Goal: Information Seeking & Learning: Find specific fact

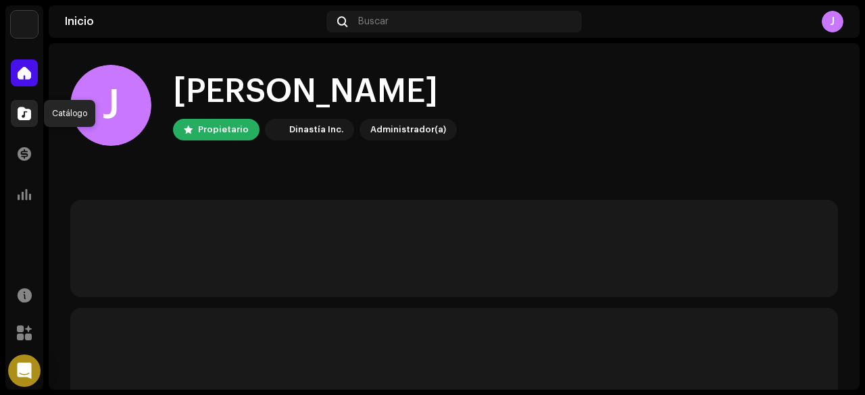
click at [25, 112] on span at bounding box center [25, 113] width 14 height 11
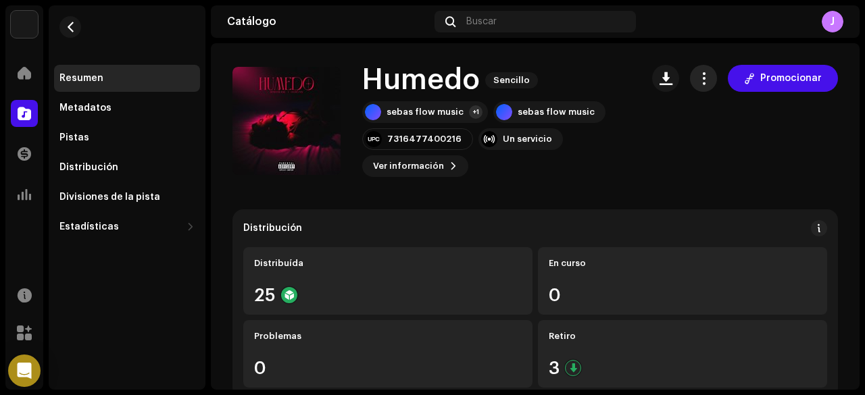
click at [708, 82] on button "button" at bounding box center [703, 78] width 27 height 27
click at [432, 165] on span "Ver información" at bounding box center [408, 166] width 71 height 27
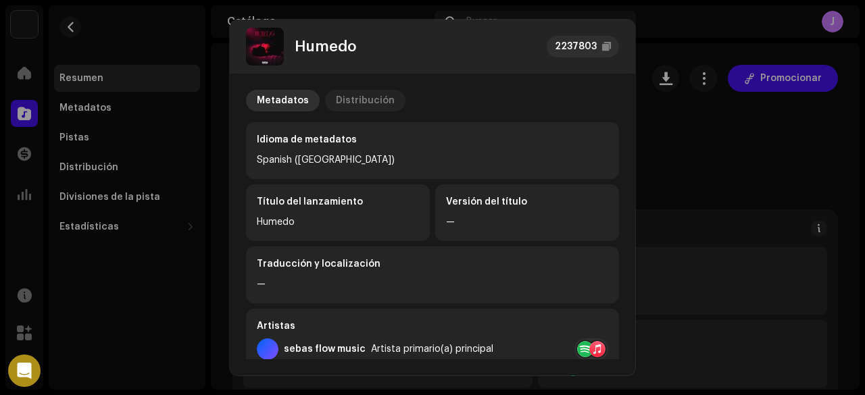
click at [366, 97] on div "Distribución" at bounding box center [365, 101] width 59 height 22
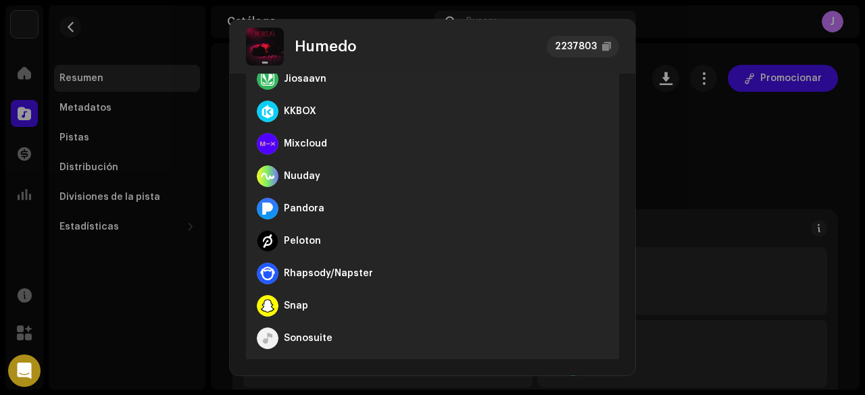
scroll to position [693, 0]
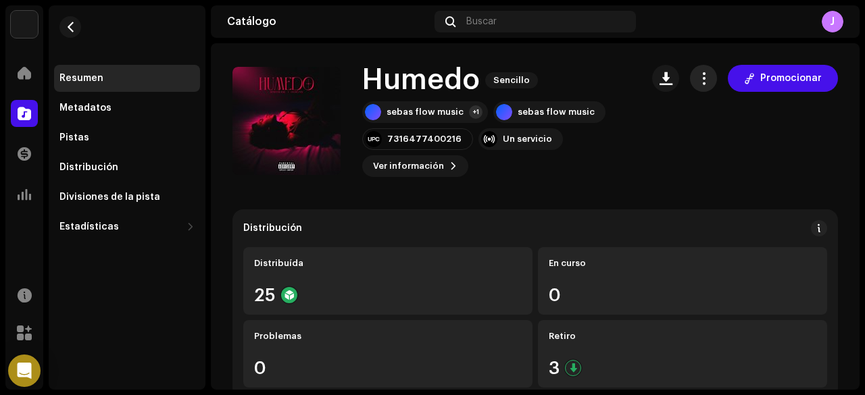
click at [699, 74] on span "button" at bounding box center [704, 78] width 13 height 11
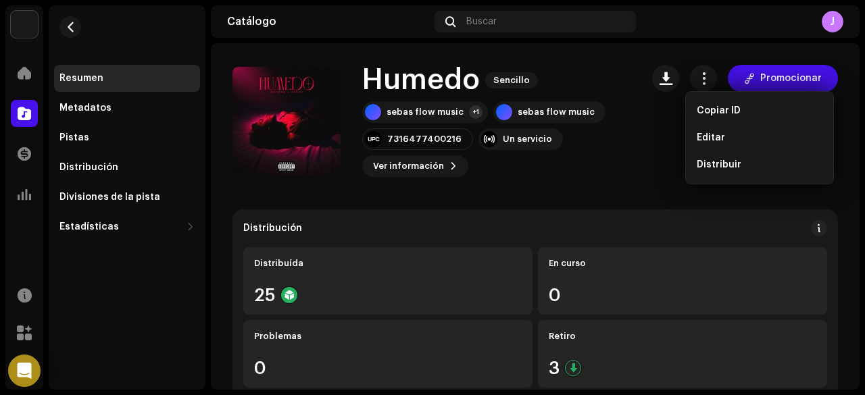
click at [634, 151] on div "Humedo Sencillo sebas flow music +1 sebas flow music 7316477400216 Un servicio …" at bounding box center [536, 121] width 606 height 112
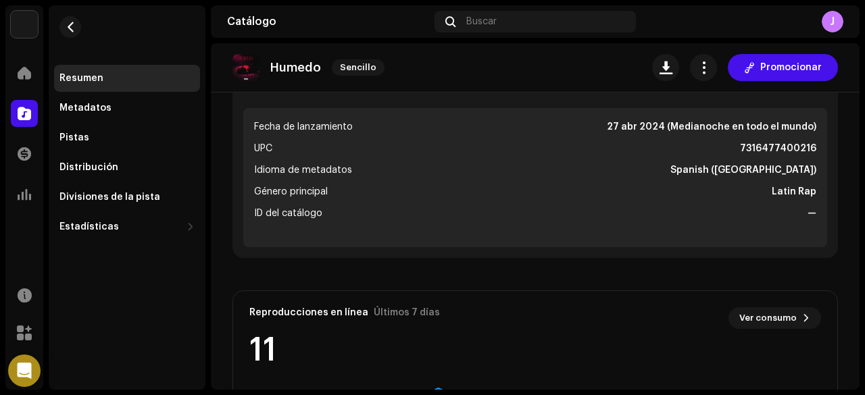
scroll to position [473, 0]
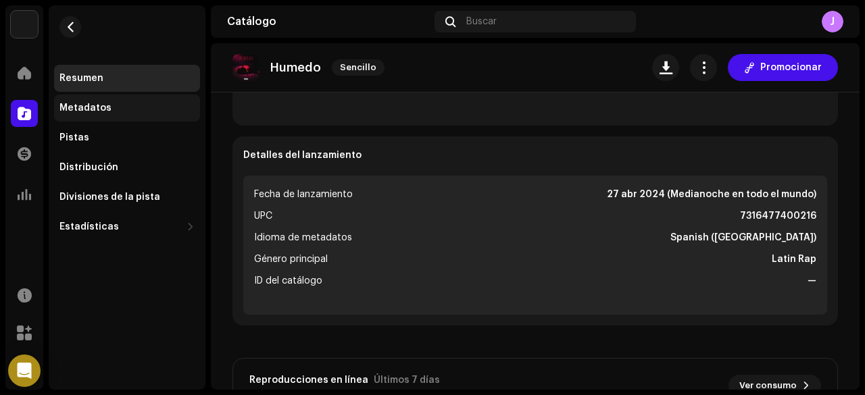
click at [118, 109] on div "Metadatos" at bounding box center [126, 108] width 135 height 11
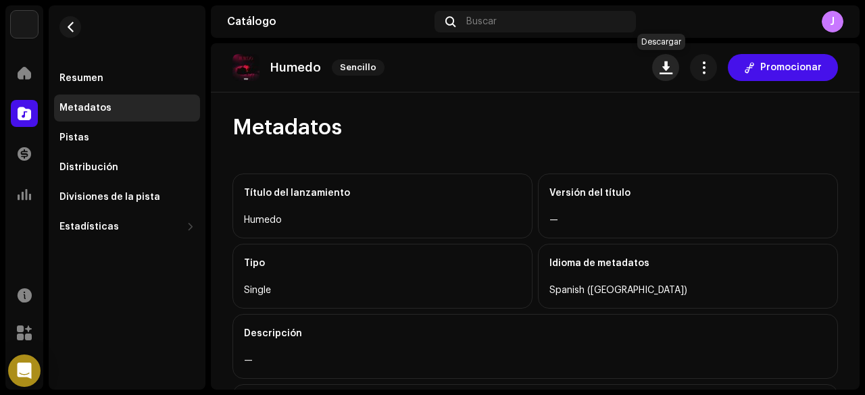
click at [667, 65] on span "button" at bounding box center [666, 67] width 13 height 11
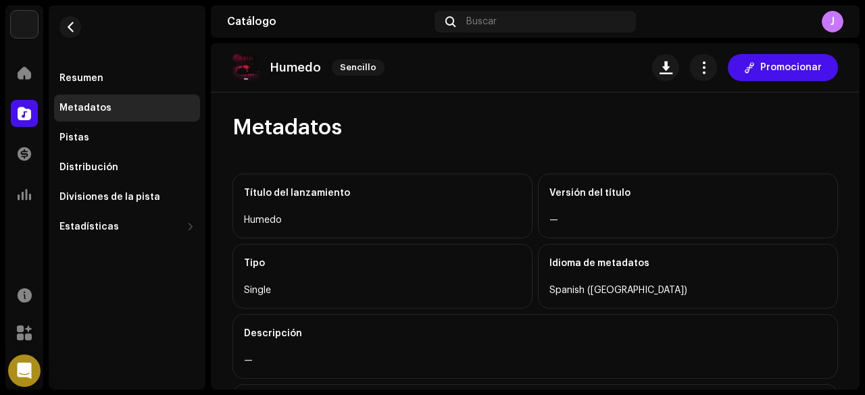
scroll to position [303, 0]
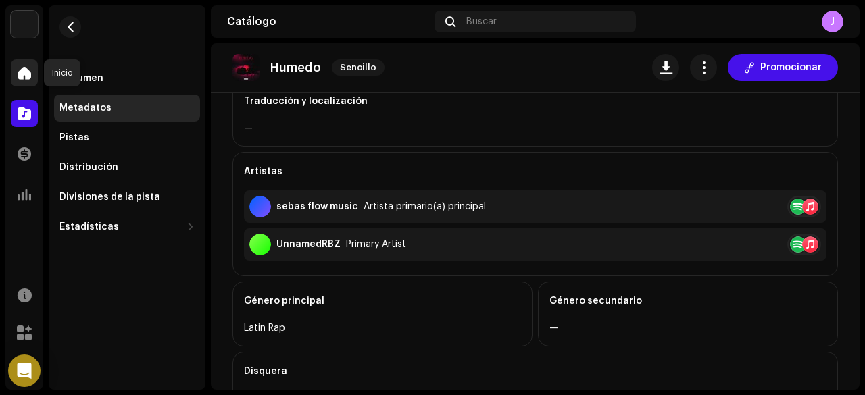
click at [26, 86] on div at bounding box center [24, 72] width 27 height 27
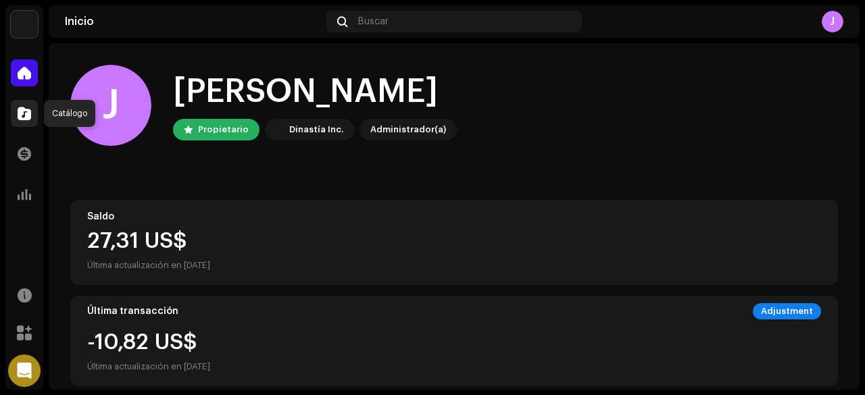
click at [26, 117] on span at bounding box center [25, 113] width 14 height 11
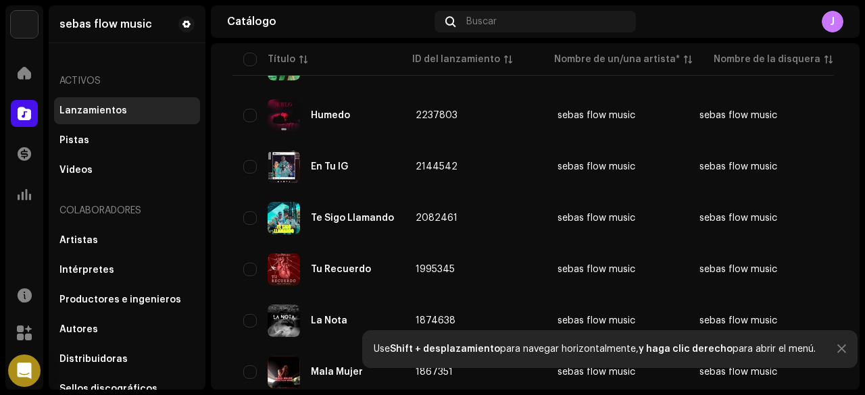
scroll to position [427, 0]
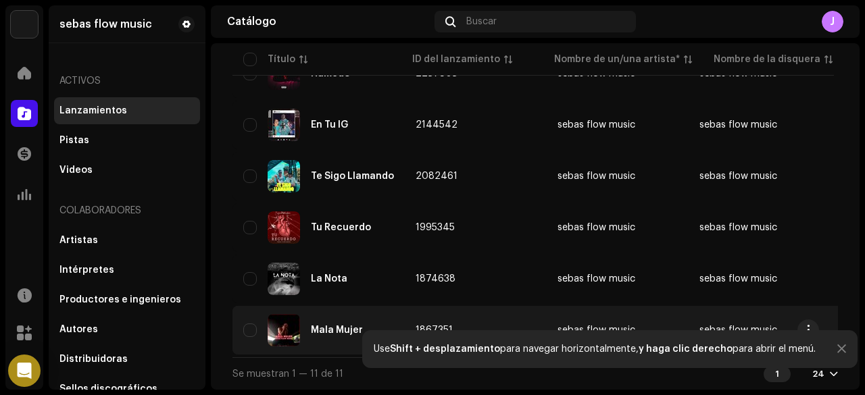
click at [318, 331] on div "Mala Mujer" at bounding box center [318, 330] width 151 height 32
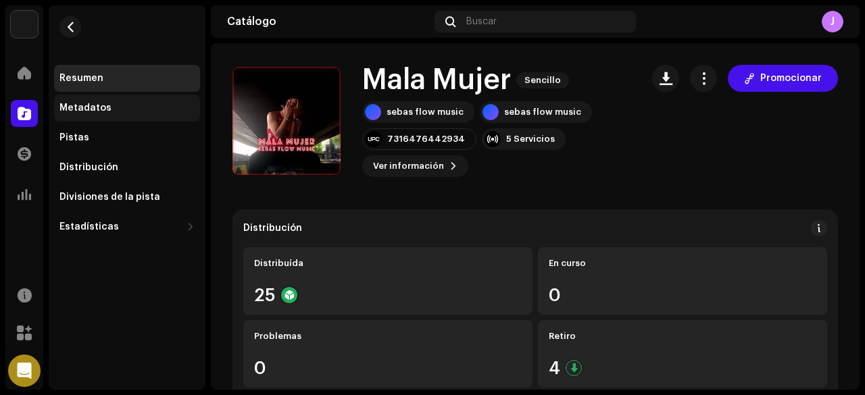
click at [158, 109] on div "Metadatos" at bounding box center [126, 108] width 135 height 11
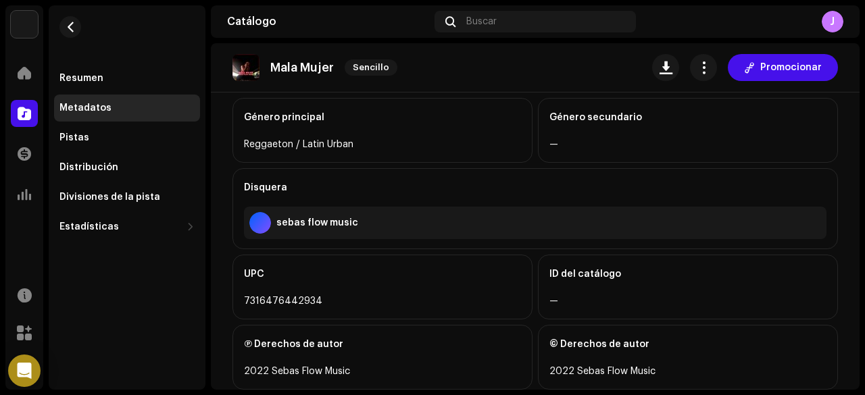
scroll to position [476, 0]
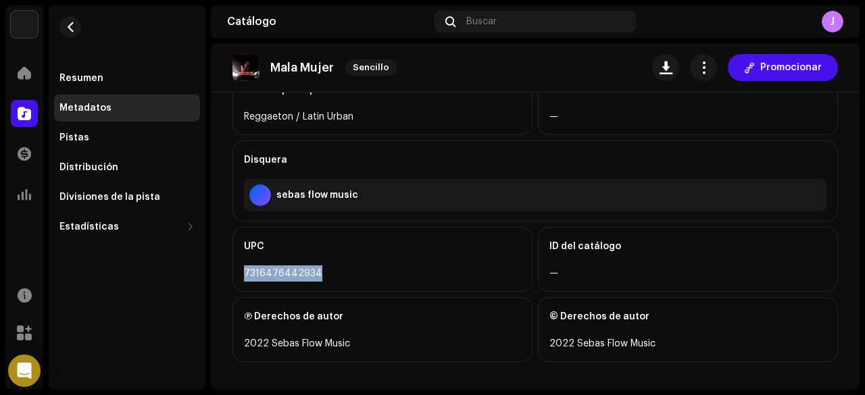
drag, startPoint x: 246, startPoint y: 268, endPoint x: 317, endPoint y: 280, distance: 71.9
click at [317, 280] on div "UPC 7316476442934" at bounding box center [383, 259] width 300 height 65
copy div "7316476442934"
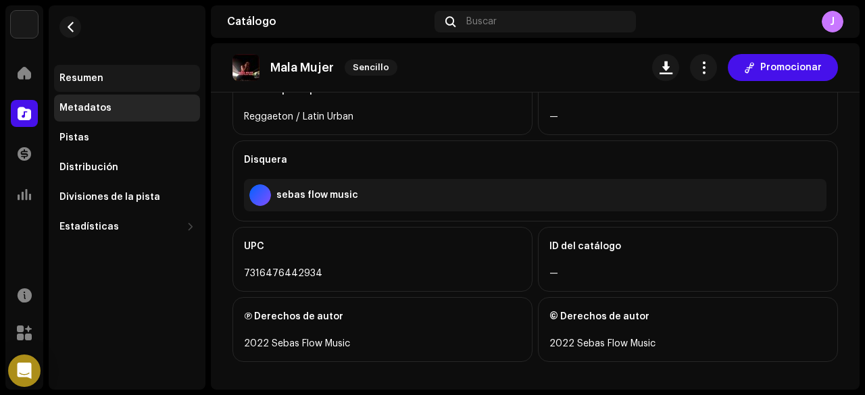
click at [153, 88] on div "Resumen" at bounding box center [127, 78] width 146 height 27
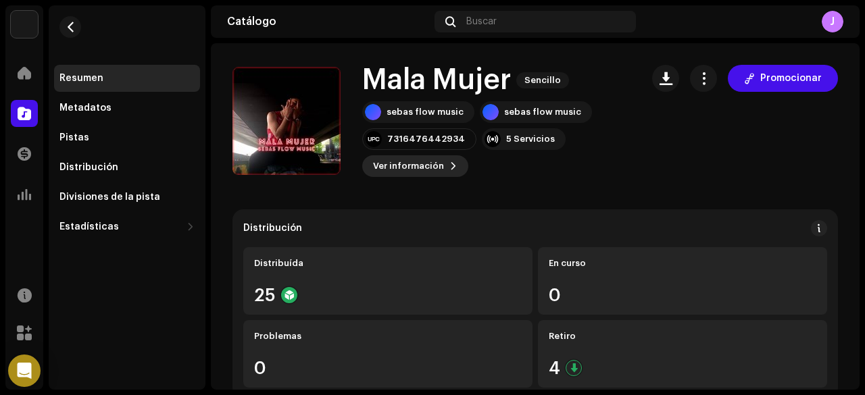
click at [437, 166] on span "Ver información" at bounding box center [408, 166] width 71 height 27
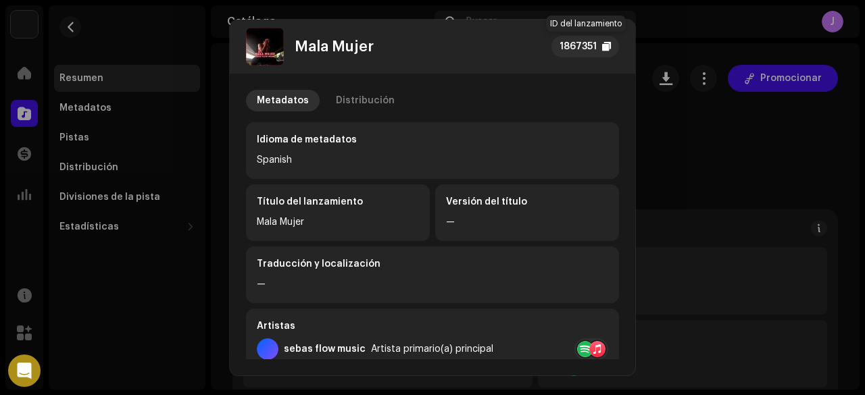
click at [597, 46] on div "1867351" at bounding box center [586, 47] width 68 height 22
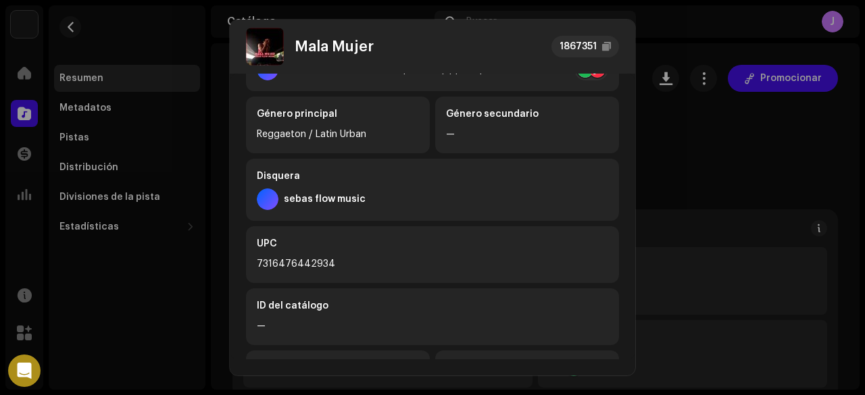
scroll to position [295, 0]
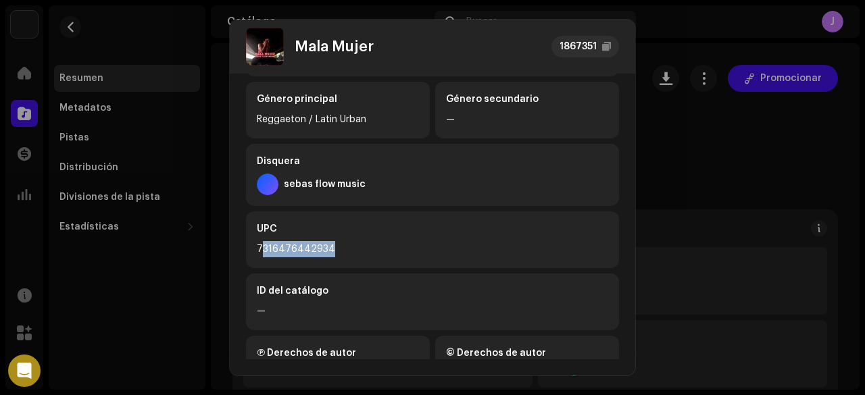
drag, startPoint x: 260, startPoint y: 250, endPoint x: 359, endPoint y: 257, distance: 99.6
click at [359, 257] on div "7316476442934" at bounding box center [432, 249] width 351 height 16
drag, startPoint x: 256, startPoint y: 247, endPoint x: 341, endPoint y: 261, distance: 85.6
click at [341, 261] on div "UPC 7316476442934" at bounding box center [432, 240] width 373 height 57
copy div "7316476442934"
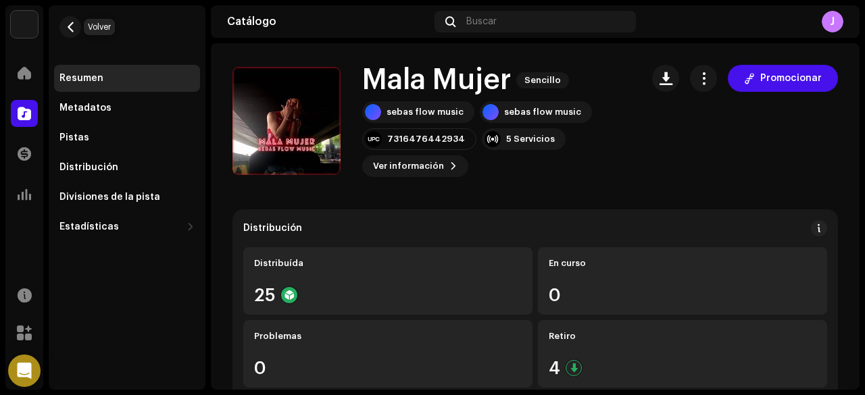
click at [69, 31] on span "button" at bounding box center [71, 27] width 10 height 11
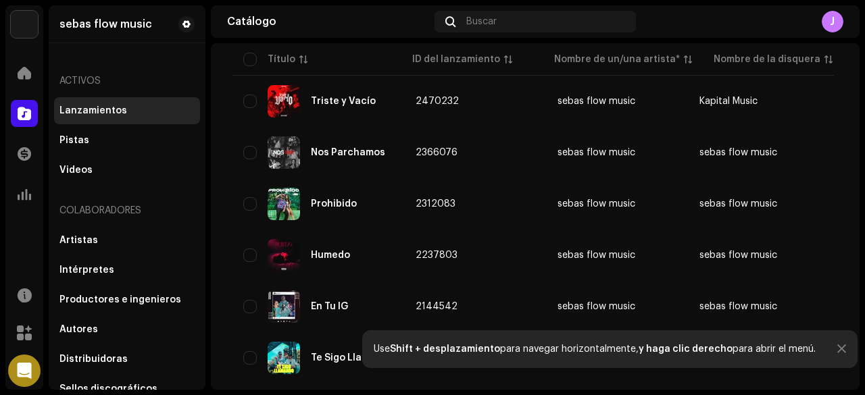
scroll to position [242, 0]
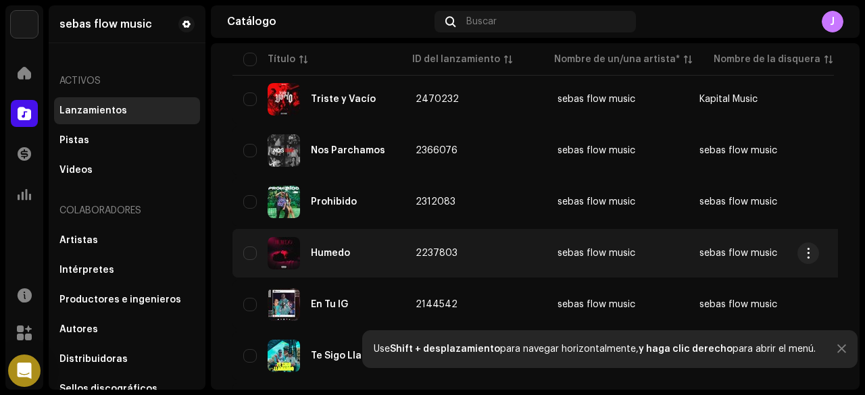
click at [463, 244] on td "2237803" at bounding box center [476, 253] width 142 height 49
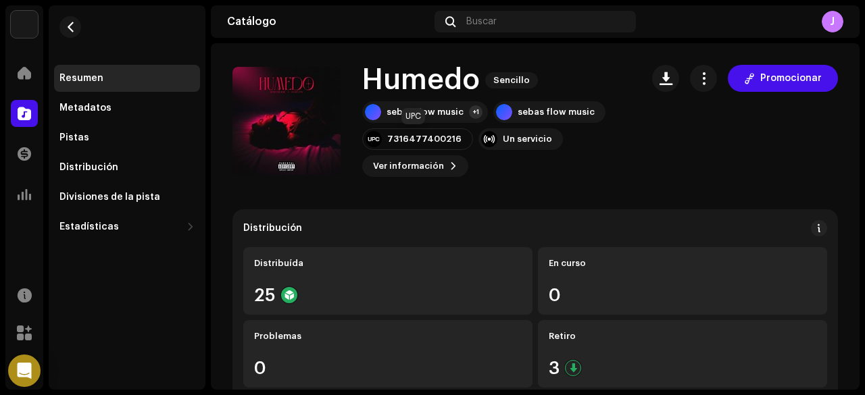
click at [425, 139] on div "7316477400216" at bounding box center [424, 139] width 74 height 11
click at [445, 141] on div "7316477400216" at bounding box center [424, 139] width 74 height 11
click at [442, 162] on button "Ver información" at bounding box center [415, 166] width 106 height 22
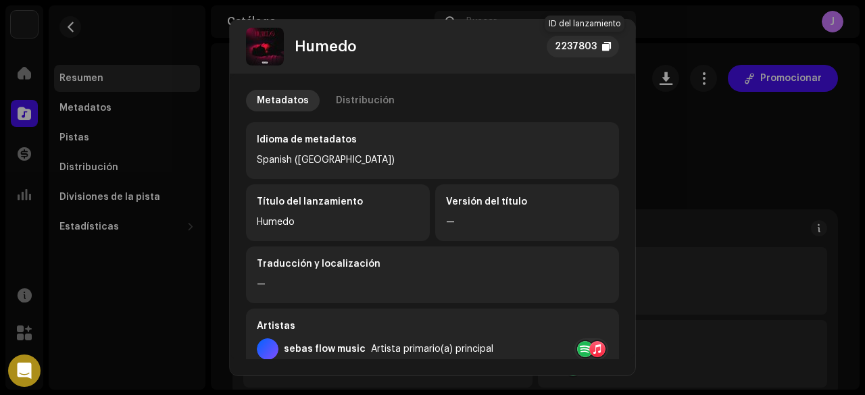
click at [584, 48] on div "2237803" at bounding box center [576, 47] width 42 height 16
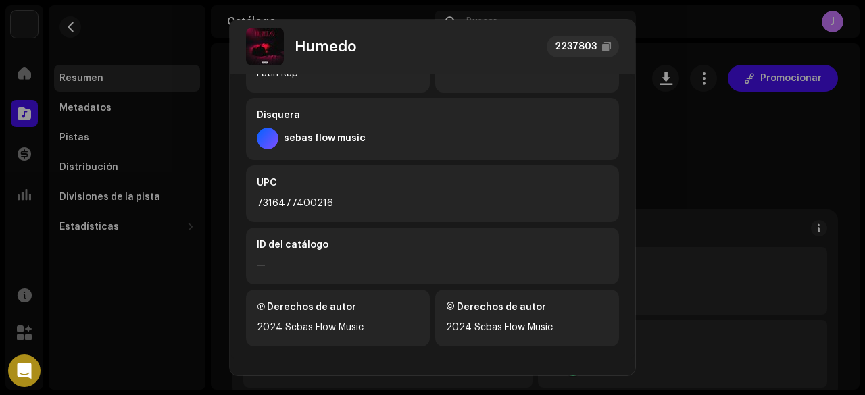
scroll to position [371, 0]
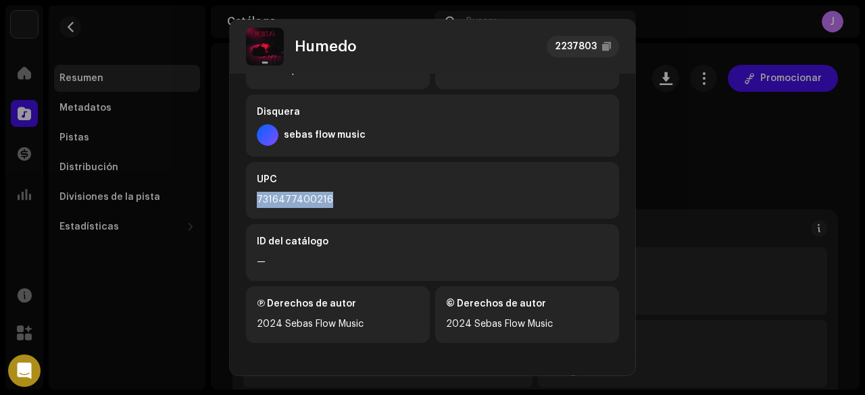
drag, startPoint x: 257, startPoint y: 195, endPoint x: 351, endPoint y: 203, distance: 94.3
click at [351, 203] on div "7316477400216" at bounding box center [432, 200] width 351 height 16
copy div "7316477400216"
